Goal: Task Accomplishment & Management: Use online tool/utility

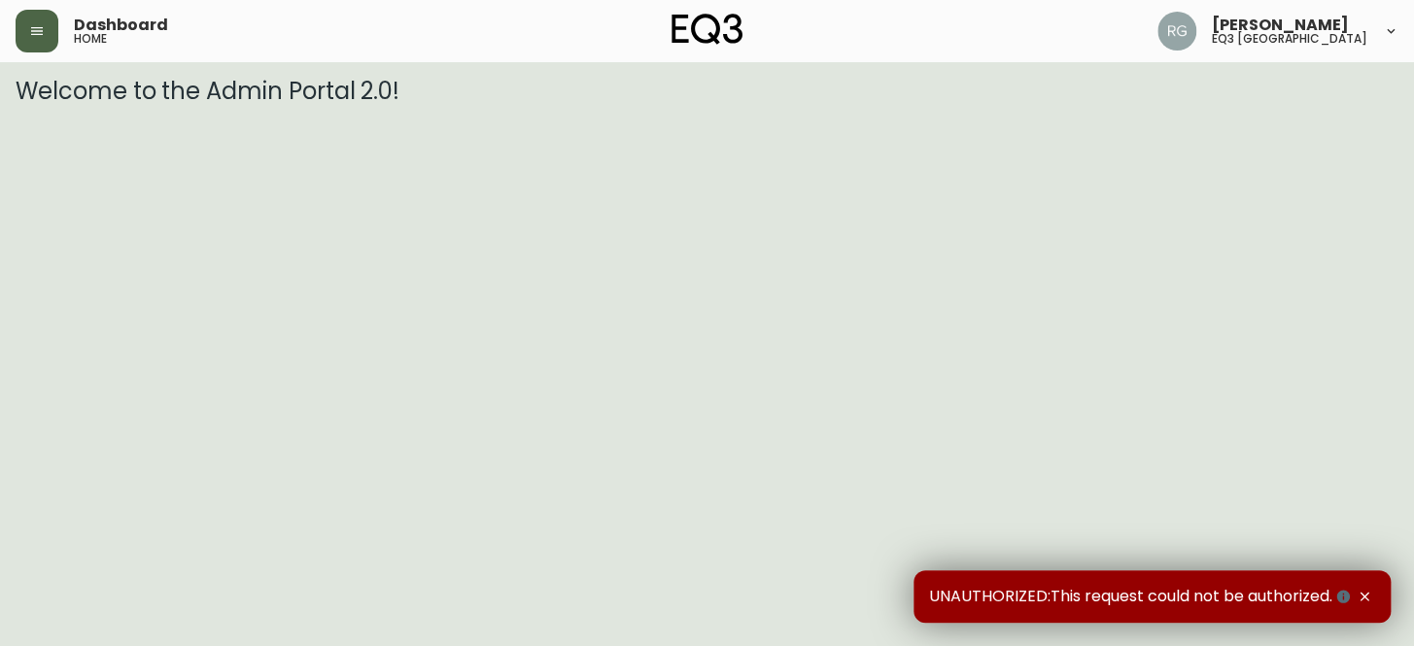
click at [36, 28] on icon "button" at bounding box center [37, 31] width 16 height 16
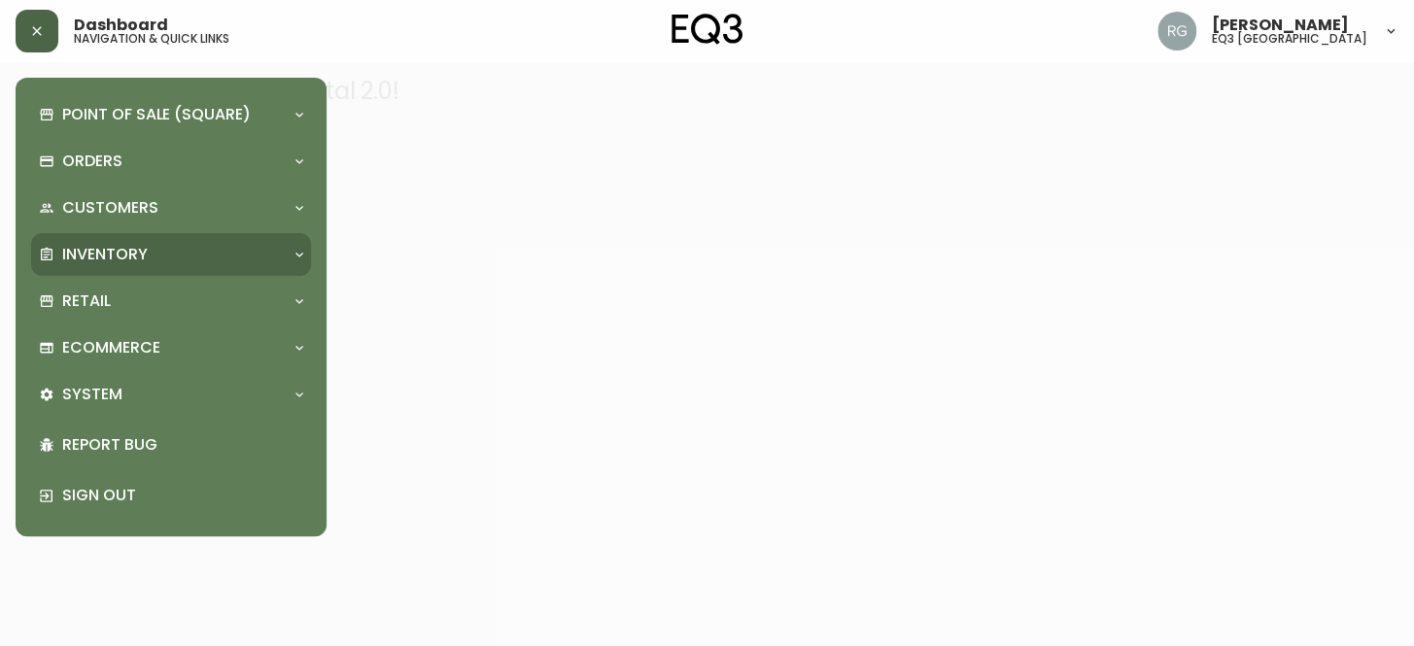
click at [88, 241] on div "Inventory" at bounding box center [171, 254] width 280 height 43
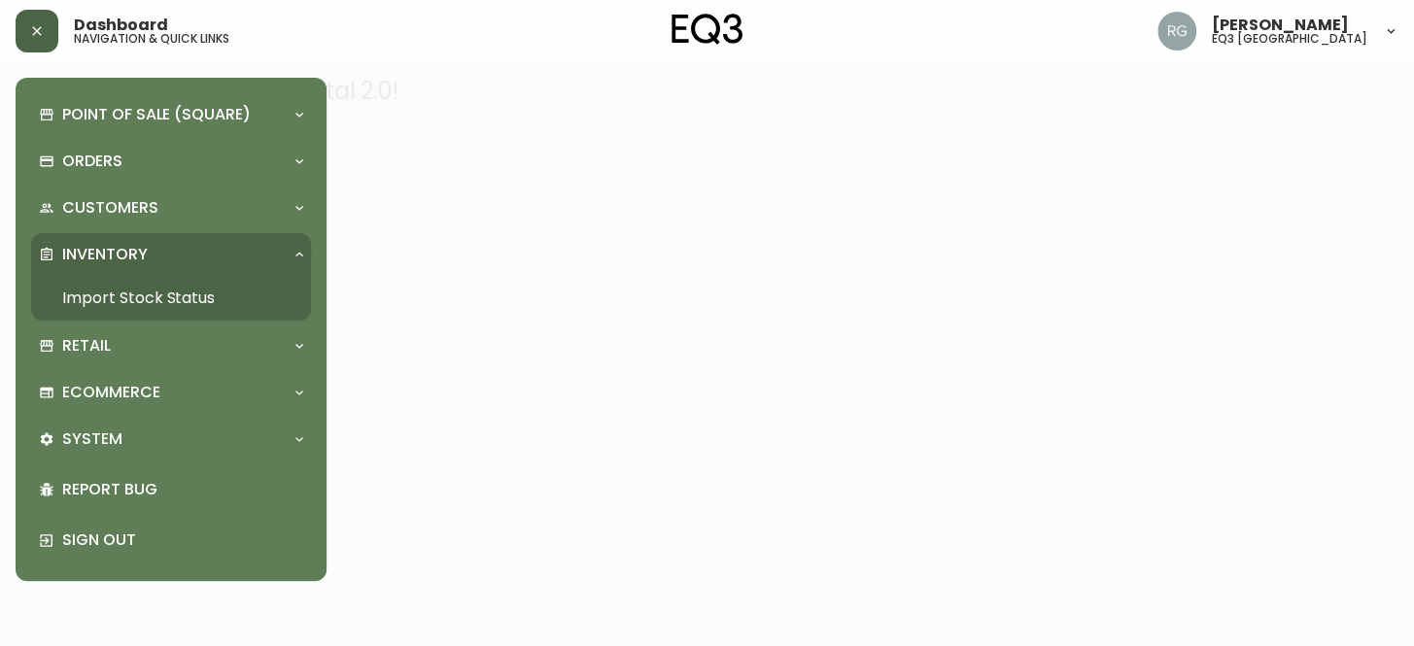
click at [109, 294] on link "Import Stock Status" at bounding box center [171, 298] width 280 height 45
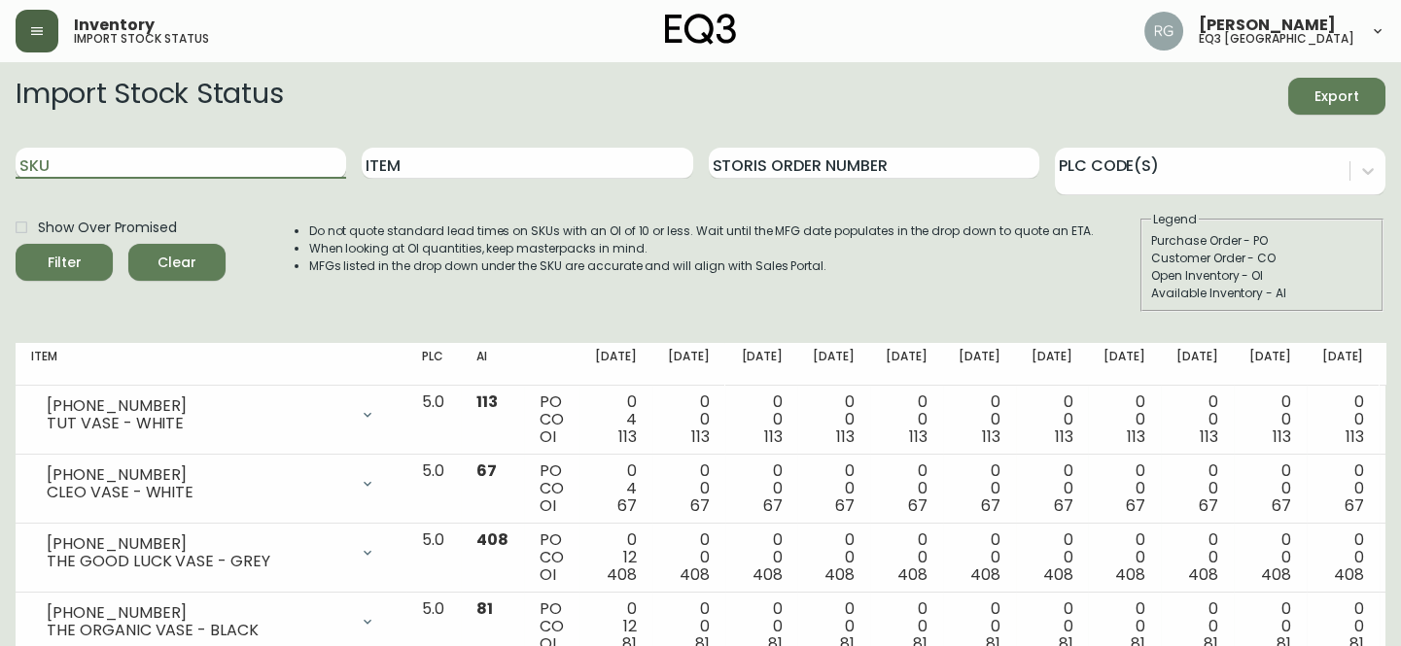
click at [148, 160] on input "SKU" at bounding box center [181, 163] width 330 height 31
paste input "3020-374-1-A"
type input "3020-374-1-A"
click at [16, 244] on button "Filter" at bounding box center [64, 262] width 97 height 37
